Goal: Task Accomplishment & Management: Manage account settings

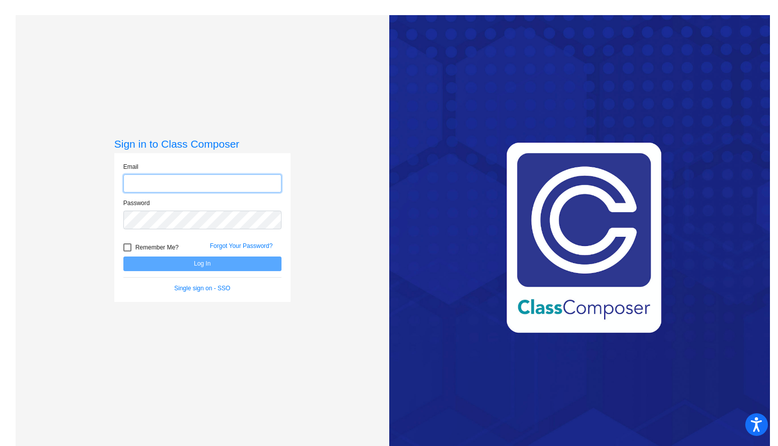
type input "[EMAIL_ADDRESS][DOMAIN_NAME]"
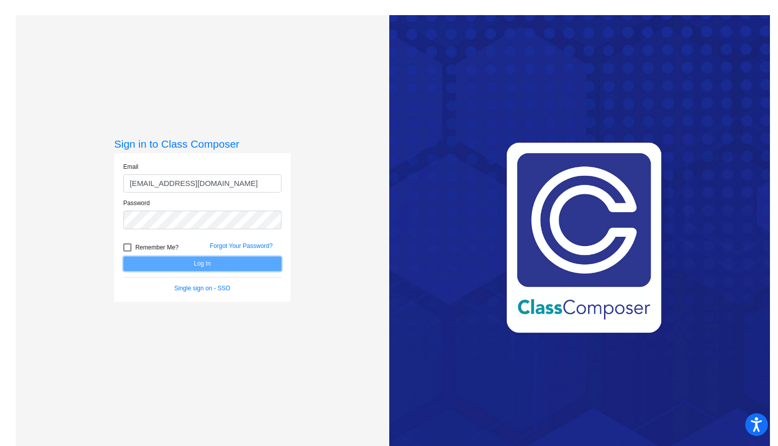
click at [231, 262] on button "Log In" at bounding box center [202, 263] width 158 height 15
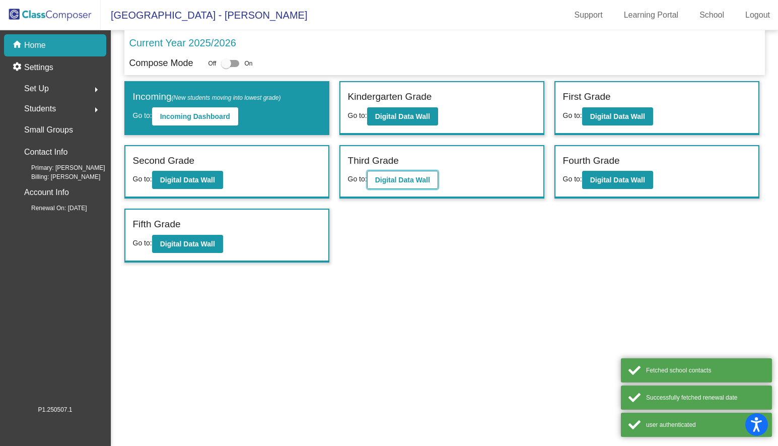
click at [404, 181] on b "Digital Data Wall" at bounding box center [402, 180] width 55 height 8
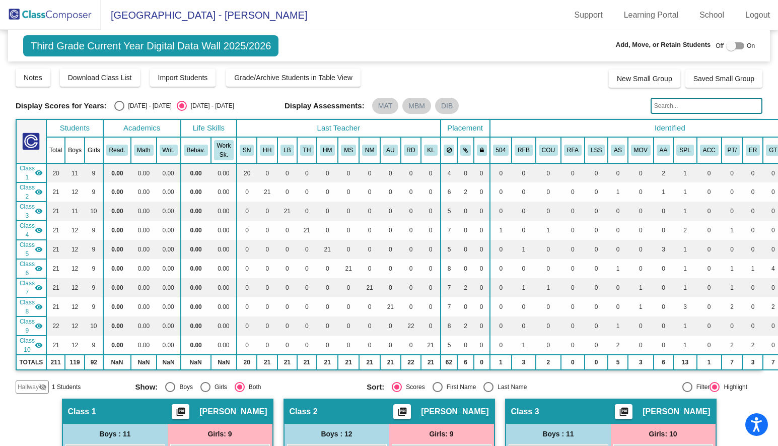
click at [686, 103] on input "text" at bounding box center [707, 106] width 112 height 16
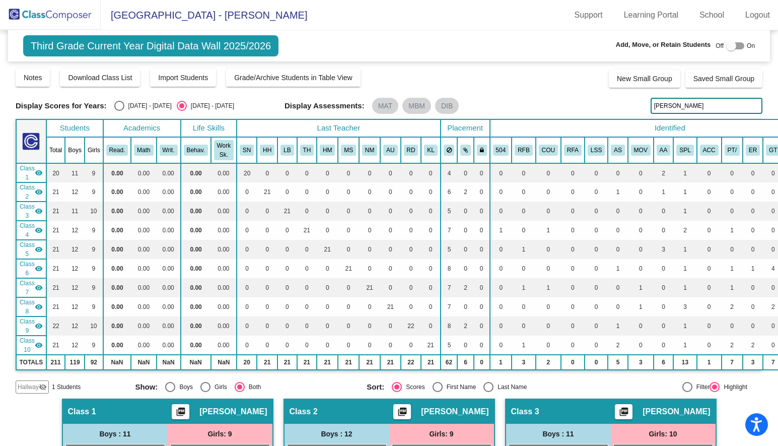
type input "[PERSON_NAME]"
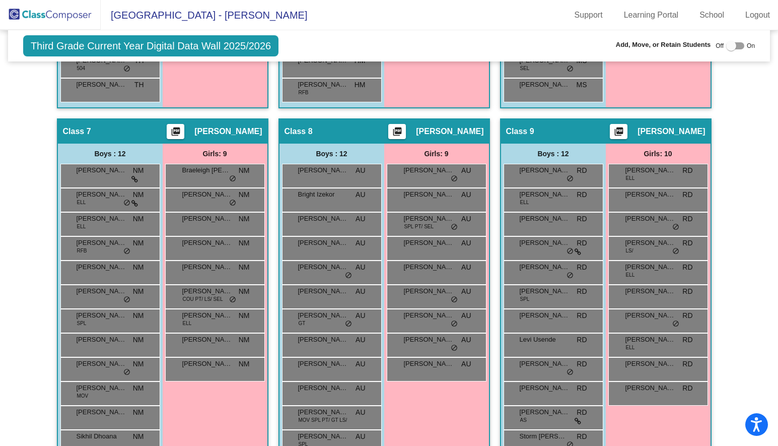
scroll to position [588, 0]
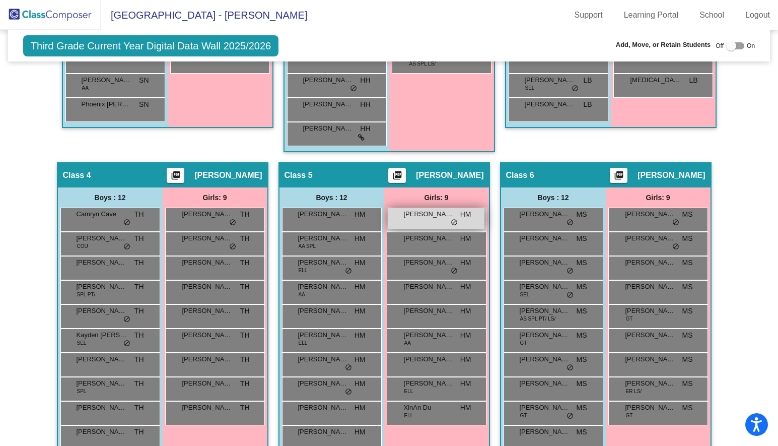
click at [424, 213] on span "[PERSON_NAME]" at bounding box center [429, 214] width 50 height 10
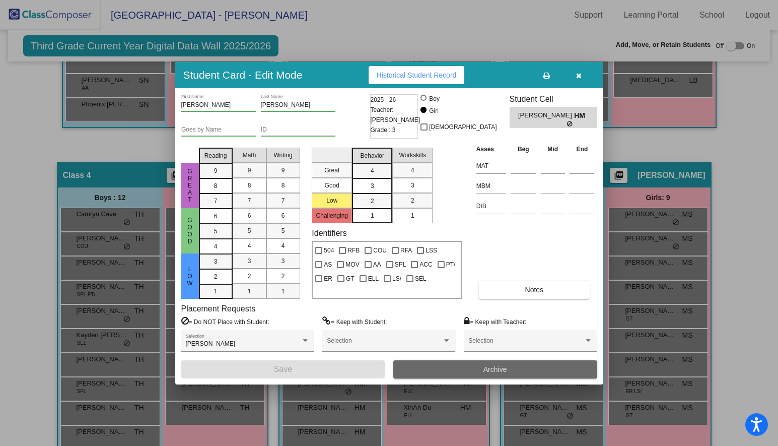
click at [468, 367] on button "Archive" at bounding box center [495, 369] width 204 height 18
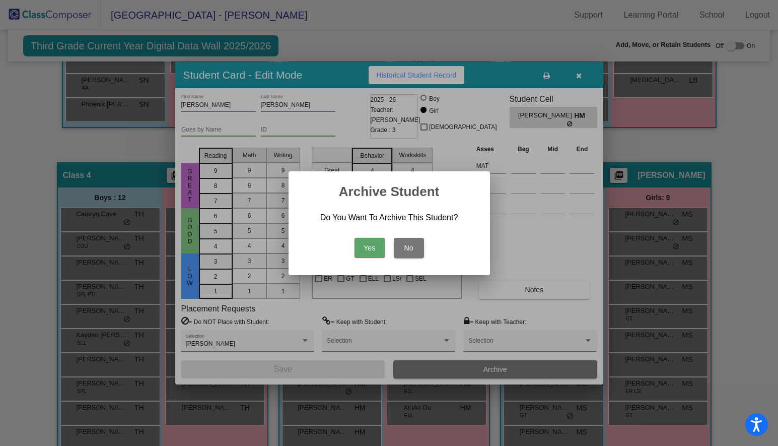
click at [372, 250] on button "Yes" at bounding box center [370, 248] width 30 height 20
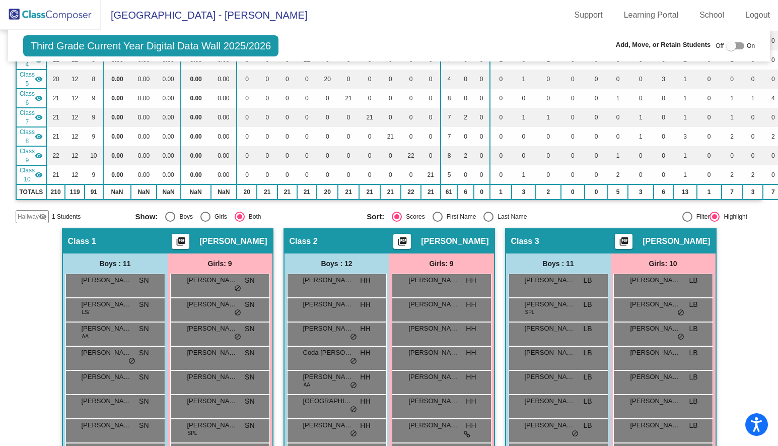
scroll to position [0, 0]
